Goal: Task Accomplishment & Management: Manage account settings

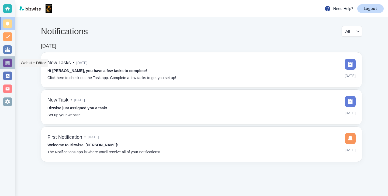
click at [6, 62] on div at bounding box center [7, 62] width 9 height 9
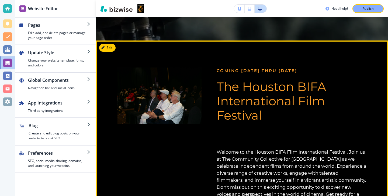
scroll to position [233, 0]
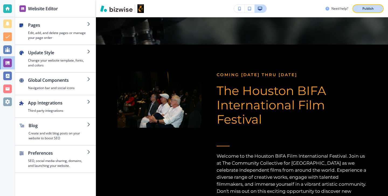
click at [369, 12] on button "Publish" at bounding box center [367, 8] width 31 height 9
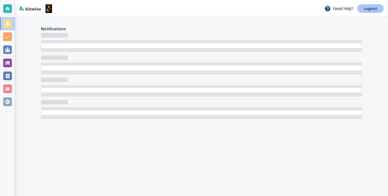
click at [367, 11] on link "Logout" at bounding box center [370, 8] width 26 height 9
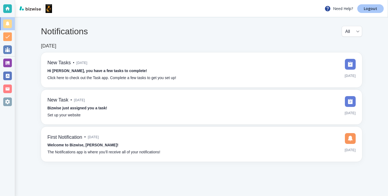
click at [367, 11] on link "Logout" at bounding box center [370, 8] width 26 height 9
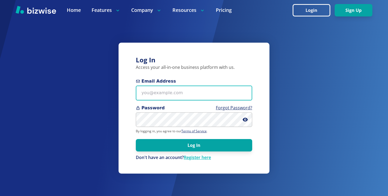
click at [200, 97] on input "Email Address" at bounding box center [194, 92] width 116 height 15
paste input "[EMAIL_ADDRESS][DOMAIN_NAME]"
type input "[EMAIL_ADDRESS][DOMAIN_NAME]"
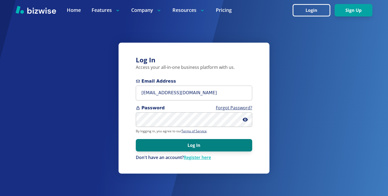
click at [158, 145] on button "Log In" at bounding box center [194, 145] width 116 height 12
